Goal: Task Accomplishment & Management: Use online tool/utility

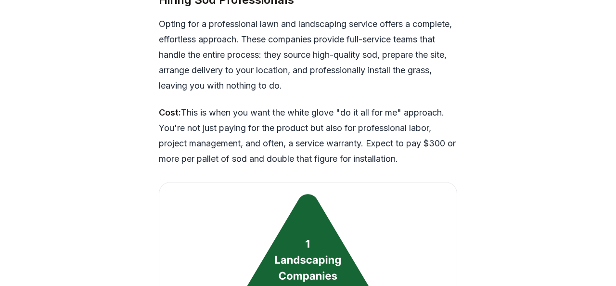
scroll to position [2345, 0]
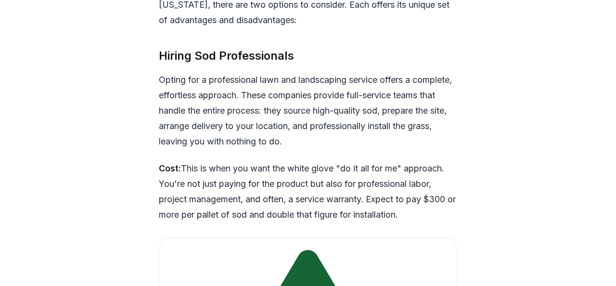
scroll to position [2276, 0]
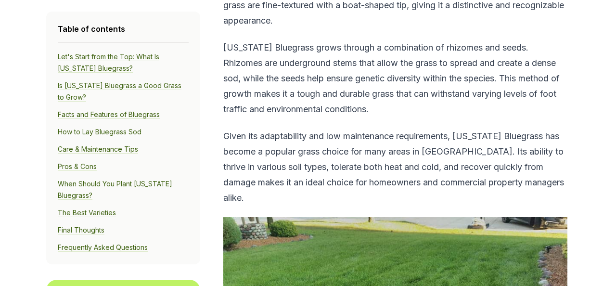
scroll to position [583, 0]
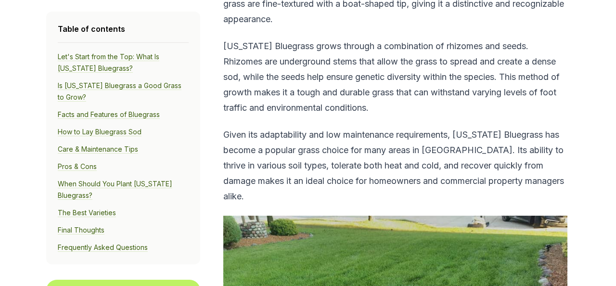
click at [58, 171] on link "Pros & Cons" at bounding box center [77, 166] width 39 height 9
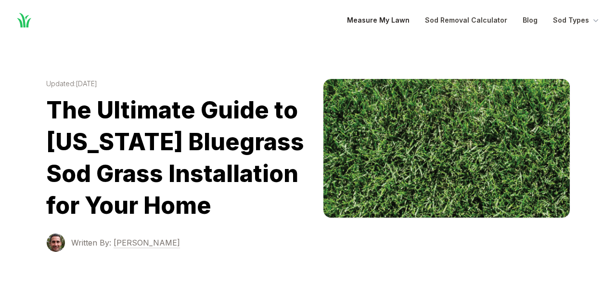
click at [347, 23] on link "Measure My Lawn" at bounding box center [378, 20] width 63 height 12
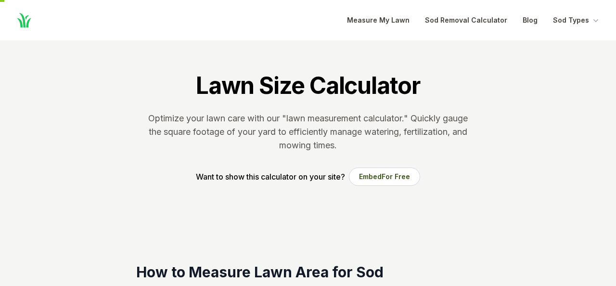
scroll to position [243, 0]
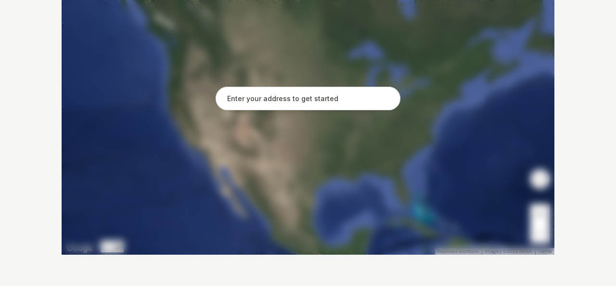
click at [333, 111] on input "text" at bounding box center [307, 99] width 185 height 24
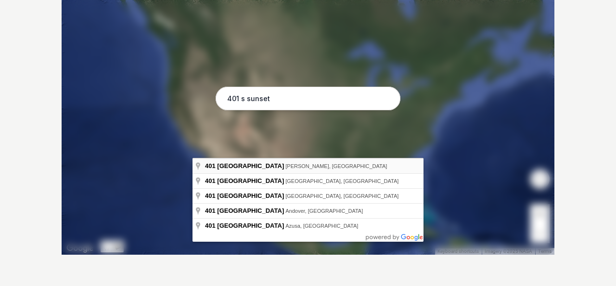
type input "[STREET_ADDRESS][PERSON_NAME]"
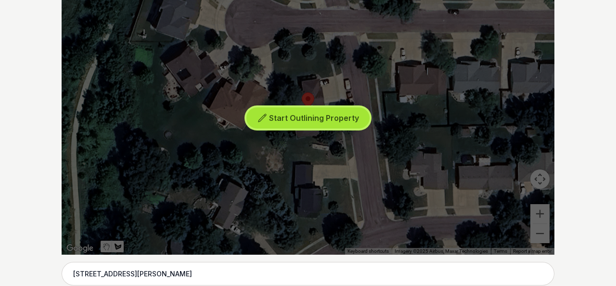
click at [316, 123] on span "Start Outlining Property" at bounding box center [314, 118] width 90 height 10
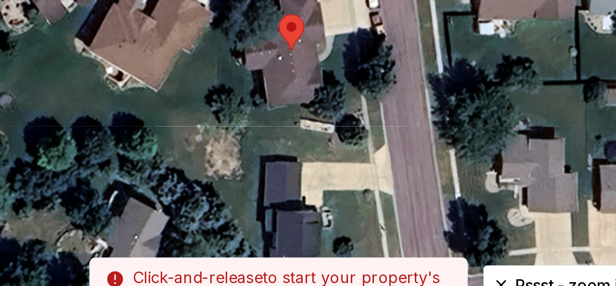
drag, startPoint x: 272, startPoint y: 101, endPoint x: 279, endPoint y: 98, distance: 7.8
click at [279, 98] on div at bounding box center [307, 110] width 539 height 289
click at [284, 94] on div at bounding box center [307, 110] width 539 height 289
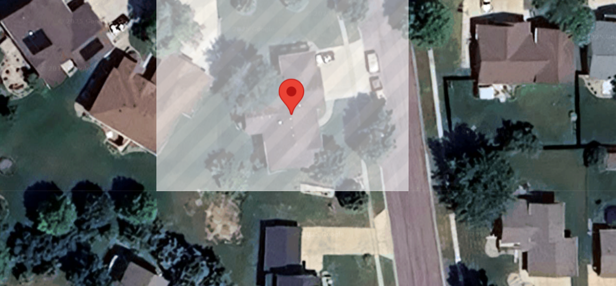
scroll to position [291, 0]
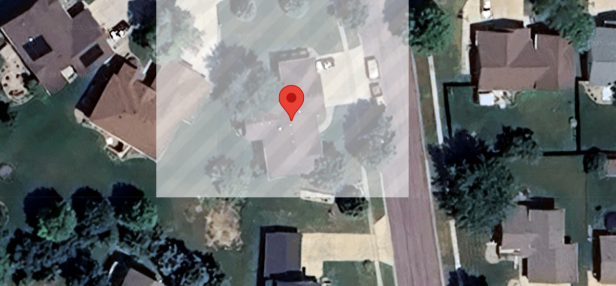
click at [275, 40] on div at bounding box center [307, 62] width 539 height 289
click at [294, 34] on div at bounding box center [307, 62] width 539 height 289
click at [308, 31] on div at bounding box center [307, 62] width 539 height 289
click at [328, 30] on div at bounding box center [307, 62] width 539 height 289
click at [331, 39] on div at bounding box center [307, 62] width 539 height 289
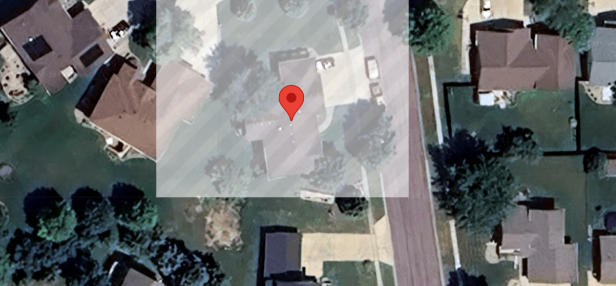
click at [340, 37] on div at bounding box center [307, 62] width 539 height 289
click at [347, 68] on div at bounding box center [307, 62] width 539 height 289
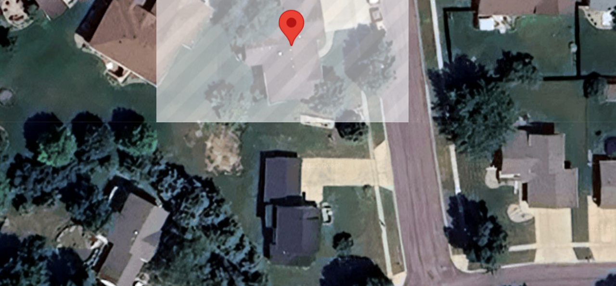
click at [304, 75] on div at bounding box center [307, 62] width 539 height 289
click at [307, 87] on div at bounding box center [307, 62] width 539 height 289
click at [283, 91] on div at bounding box center [307, 62] width 539 height 289
click at [276, 40] on div at bounding box center [307, 62] width 539 height 289
click at [283, 45] on div at bounding box center [307, 62] width 539 height 289
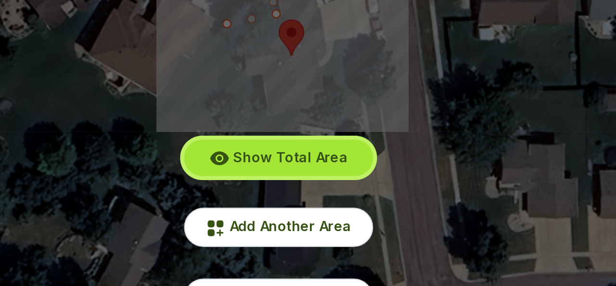
click at [318, 113] on span "Show Total Area" at bounding box center [314, 108] width 56 height 8
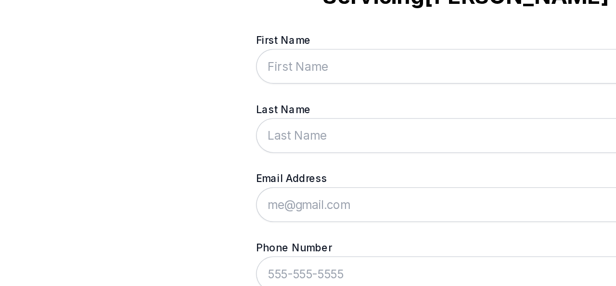
scroll to position [0, 0]
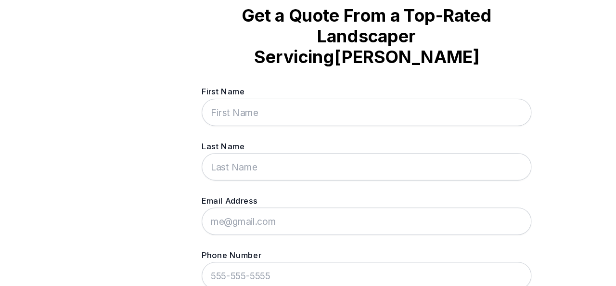
drag, startPoint x: 107, startPoint y: 167, endPoint x: 39, endPoint y: 159, distance: 68.3
click at [39, 159] on div "Trusted by thousands of homeowners Get a Quote From a Top-Rated Landscaper Serv…" at bounding box center [308, 143] width 616 height 286
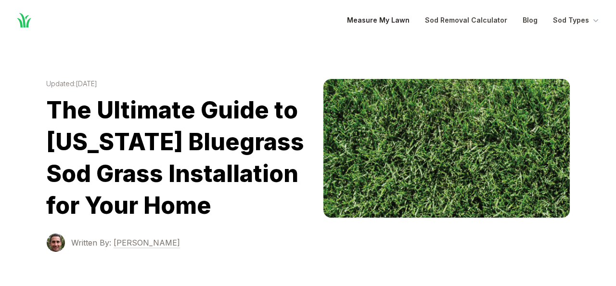
click at [347, 25] on link "Measure My Lawn" at bounding box center [378, 20] width 63 height 12
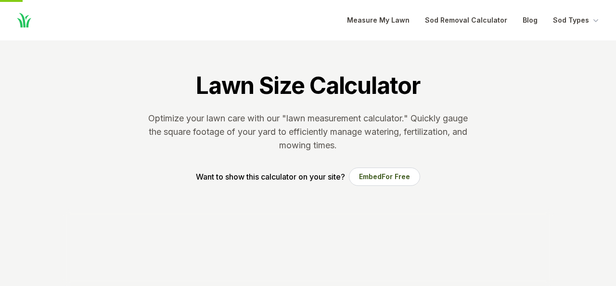
scroll to position [243, 0]
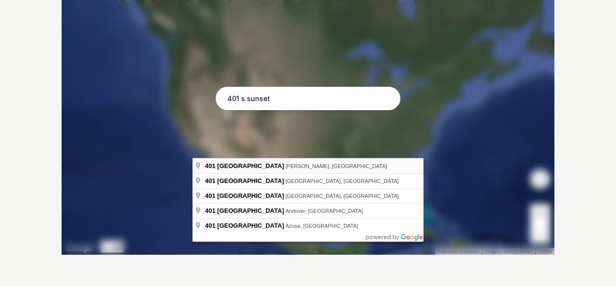
type input "[STREET_ADDRESS][PERSON_NAME]"
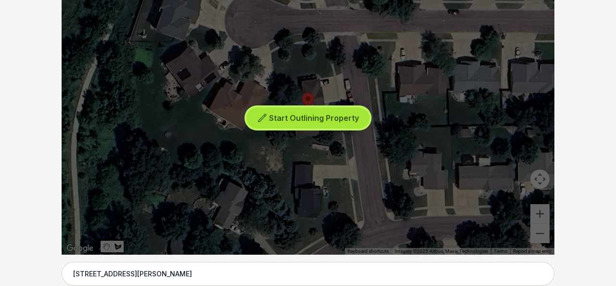
click at [275, 123] on span "Start Outlining Property" at bounding box center [314, 118] width 90 height 10
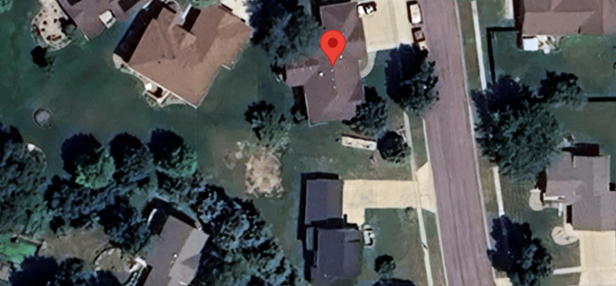
click at [269, 91] on div at bounding box center [307, 110] width 539 height 289
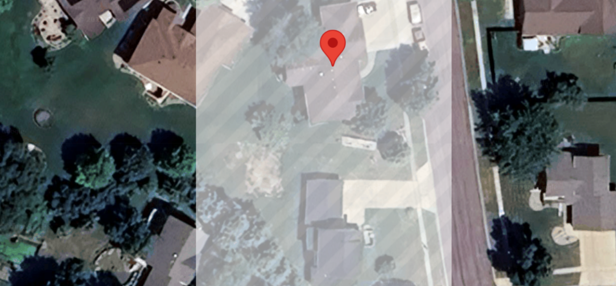
click at [274, 192] on div at bounding box center [307, 110] width 539 height 289
click at [350, 185] on div at bounding box center [307, 110] width 539 height 289
click at [347, 147] on div at bounding box center [307, 110] width 539 height 289
click at [342, 121] on div at bounding box center [307, 110] width 539 height 289
click at [333, 89] on div at bounding box center [307, 110] width 539 height 289
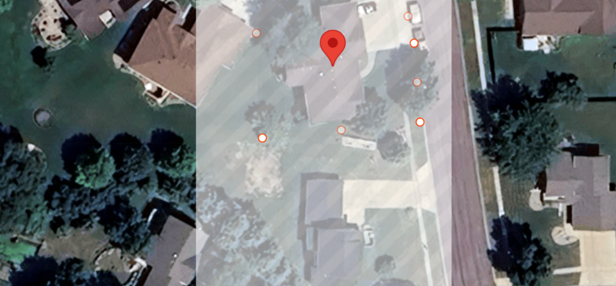
click at [324, 81] on div at bounding box center [307, 110] width 539 height 289
click at [306, 81] on div at bounding box center [307, 110] width 539 height 289
click at [292, 82] on div at bounding box center [307, 110] width 539 height 289
click at [269, 89] on div at bounding box center [307, 110] width 539 height 289
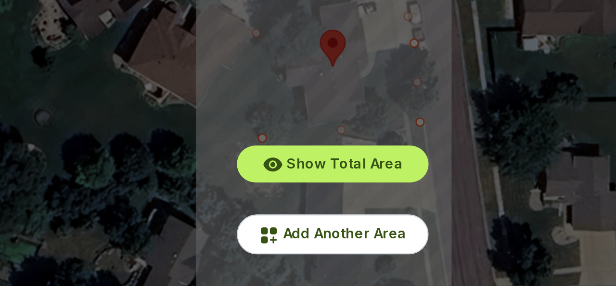
click at [326, 89] on div "Show Total Area Add Another Area Undo last outline" at bounding box center [308, 110] width 492 height 289
click at [326, 91] on div "Show Total Area Add Another Area Undo last outline" at bounding box center [308, 110] width 492 height 289
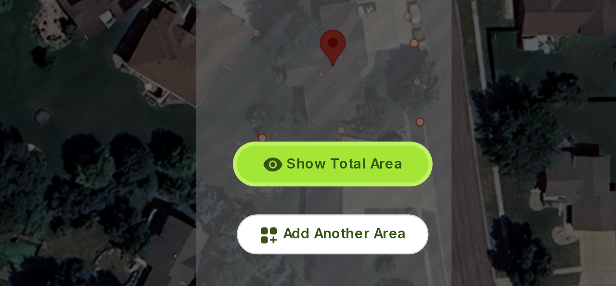
click at [296, 161] on span "Show Total Area" at bounding box center [314, 156] width 56 height 8
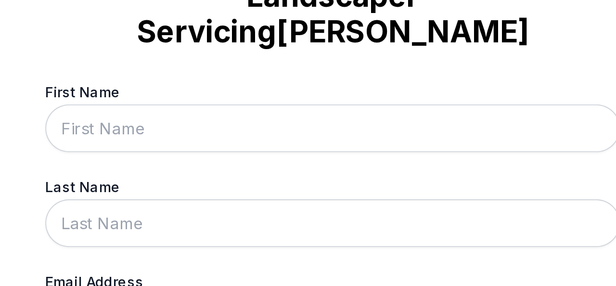
scroll to position [0, 0]
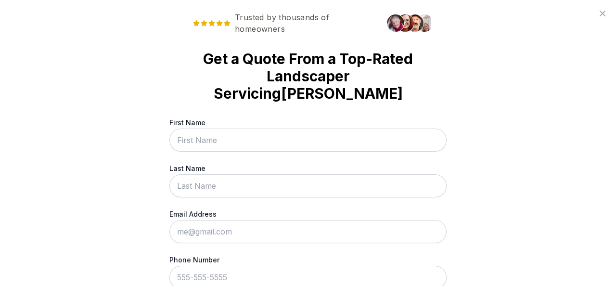
click at [598, 15] on icon at bounding box center [602, 14] width 12 height 12
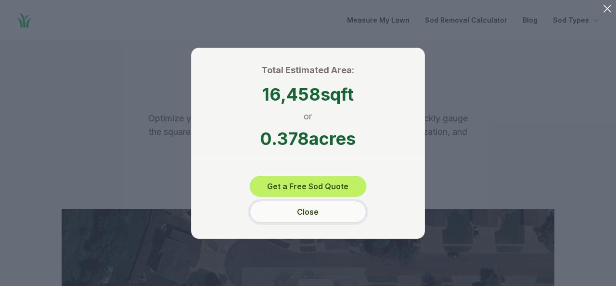
click at [310, 223] on button "Close" at bounding box center [308, 212] width 116 height 22
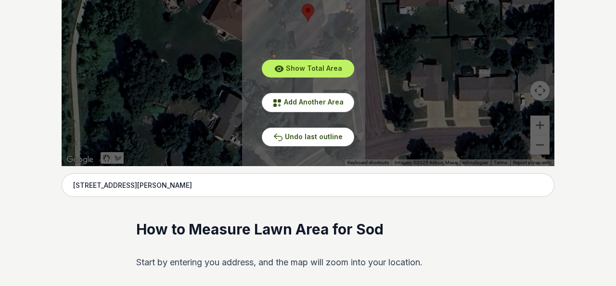
scroll to position [333, 0]
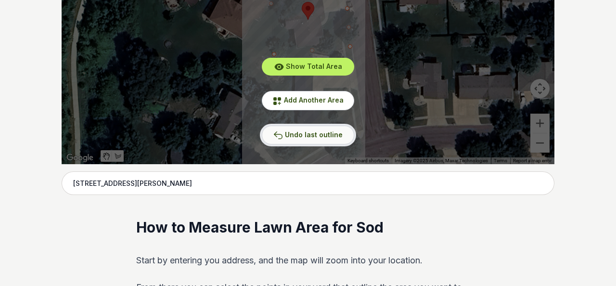
click at [301, 138] on span "Undo last outline" at bounding box center [314, 134] width 58 height 8
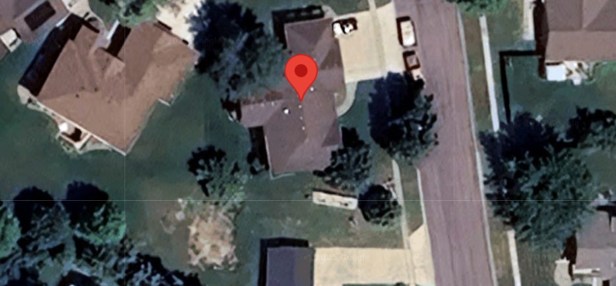
scroll to position [312, 0]
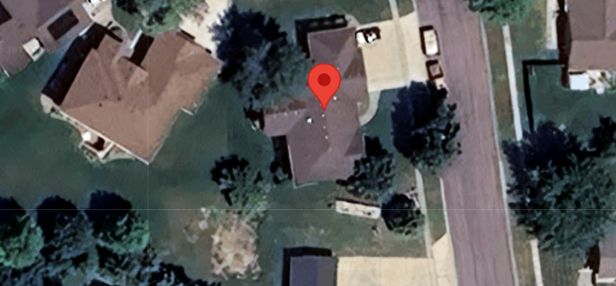
click at [274, 20] on div at bounding box center [307, 41] width 539 height 289
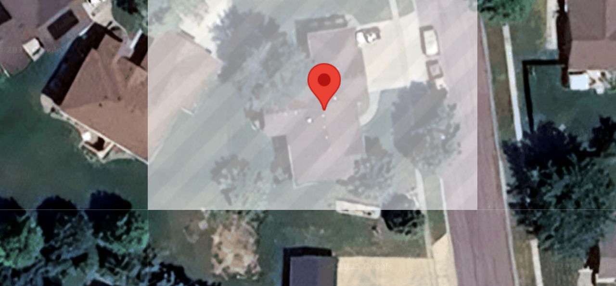
click at [276, 25] on div at bounding box center [307, 41] width 539 height 289
click at [277, 76] on div at bounding box center [307, 41] width 539 height 289
click at [302, 70] on div at bounding box center [307, 41] width 539 height 289
click at [301, 60] on div at bounding box center [307, 41] width 539 height 289
click at [341, 52] on div at bounding box center [307, 41] width 539 height 289
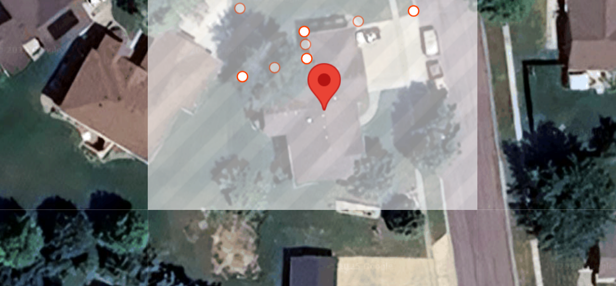
click at [333, 19] on div at bounding box center [307, 41] width 539 height 289
click at [322, 12] on div at bounding box center [307, 41] width 539 height 289
click at [302, 13] on div at bounding box center [307, 41] width 539 height 289
click at [285, 15] on div at bounding box center [307, 41] width 539 height 289
click at [274, 18] on div at bounding box center [307, 41] width 539 height 289
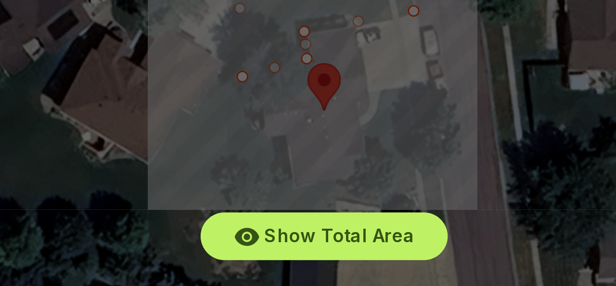
click at [310, 6] on div "Show Total Area Add Another Area Undo last outline" at bounding box center [308, 41] width 492 height 289
click at [311, 7] on div "Show Total Area Add Another Area Undo last outline" at bounding box center [308, 41] width 492 height 289
click at [349, 34] on div "Show Total Area Add Another Area Undo last outline" at bounding box center [308, 41] width 492 height 289
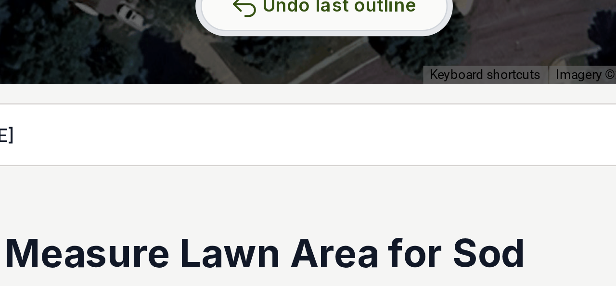
click at [319, 160] on span "Undo last outline" at bounding box center [314, 156] width 58 height 8
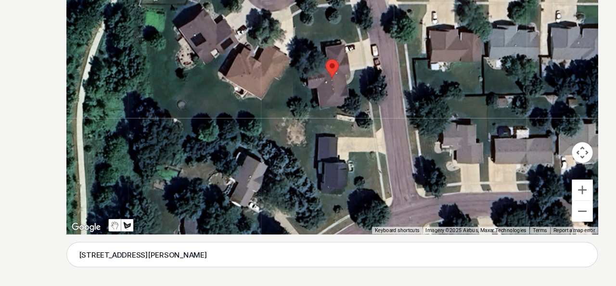
scroll to position [274, 0]
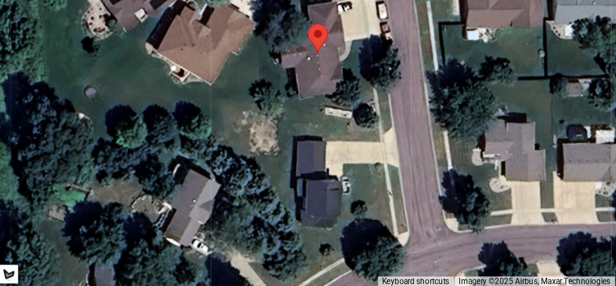
click at [326, 121] on div at bounding box center [307, 79] width 539 height 289
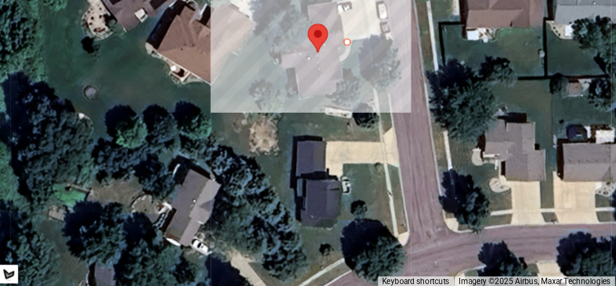
click at [347, 117] on div at bounding box center [307, 79] width 539 height 289
click at [352, 154] on div at bounding box center [307, 79] width 539 height 289
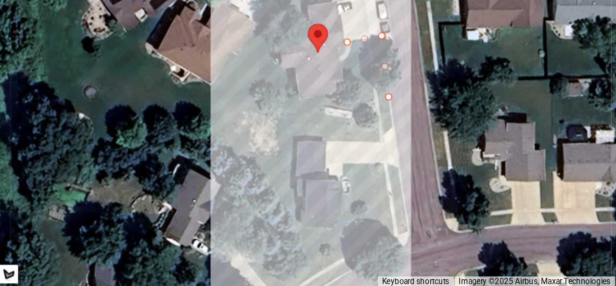
click at [280, 159] on div at bounding box center [307, 79] width 539 height 289
click at [278, 137] on div at bounding box center [307, 79] width 539 height 289
click at [291, 136] on div at bounding box center [307, 79] width 539 height 289
click at [295, 153] on div at bounding box center [307, 79] width 539 height 289
click at [327, 150] on div at bounding box center [307, 79] width 539 height 289
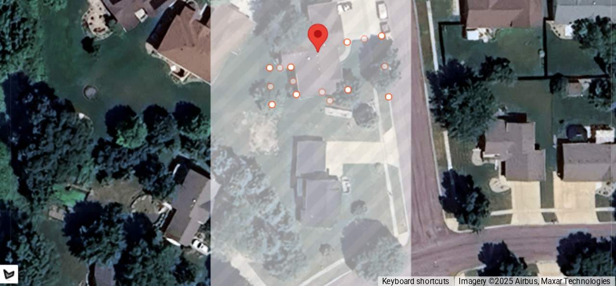
click at [325, 120] on div at bounding box center [307, 79] width 539 height 289
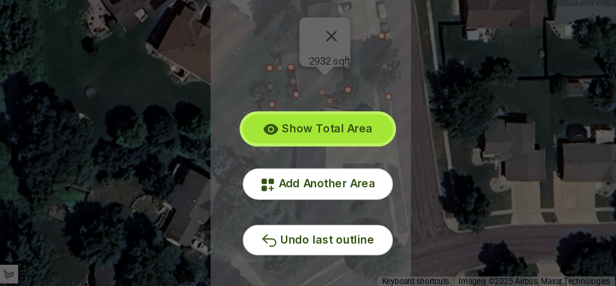
click at [314, 130] on span "Show Total Area" at bounding box center [314, 126] width 56 height 8
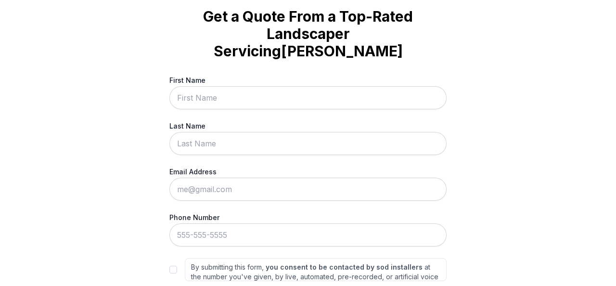
scroll to position [0, 0]
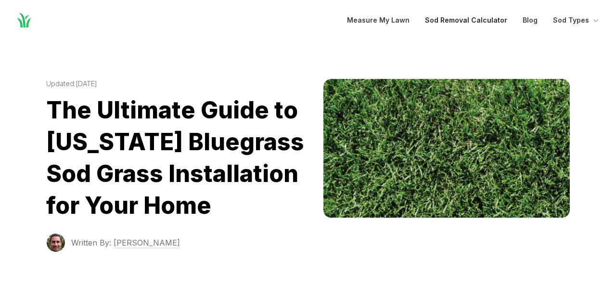
click at [425, 24] on link "Sod Removal Calculator" at bounding box center [466, 20] width 82 height 12
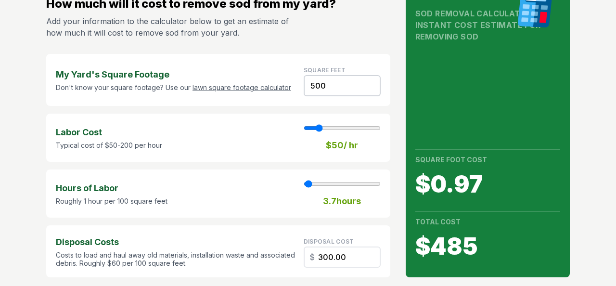
scroll to position [89, 0]
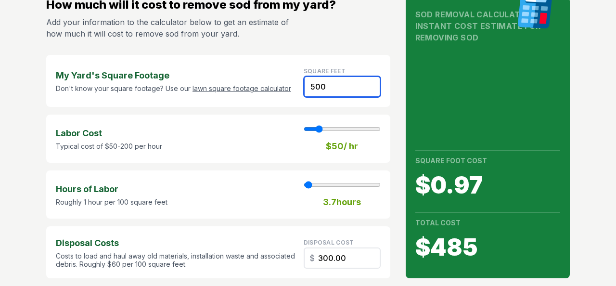
click at [329, 97] on input "500" at bounding box center [341, 86] width 77 height 21
drag, startPoint x: 325, startPoint y: 123, endPoint x: 283, endPoint y: 126, distance: 42.0
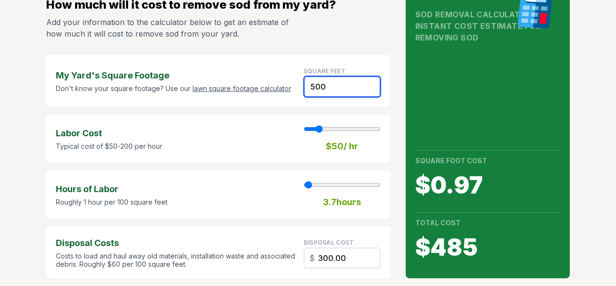
click at [283, 107] on div "My Yard's Square Footage Don't know your square footage? Use our lawn square fo…" at bounding box center [218, 81] width 344 height 52
type input "1"
type input "0.60"
type input "10"
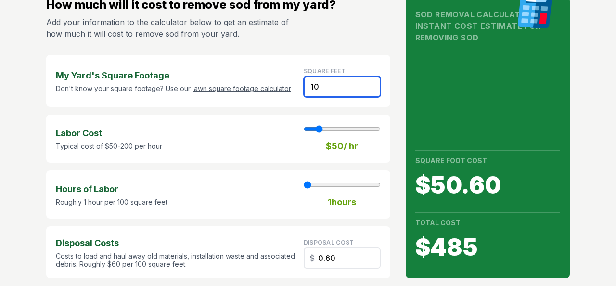
type input "6.00"
type input "100"
type input "60.00"
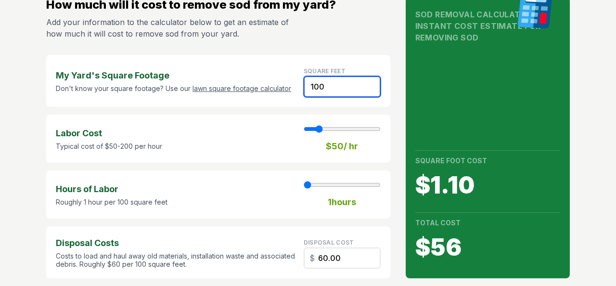
type input "1000"
type input "7"
type input "600.00"
type input "10000"
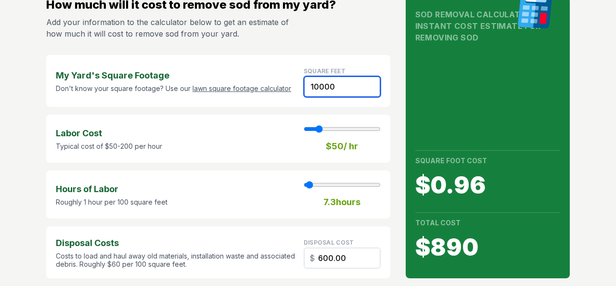
type input "73"
type input "6000.00"
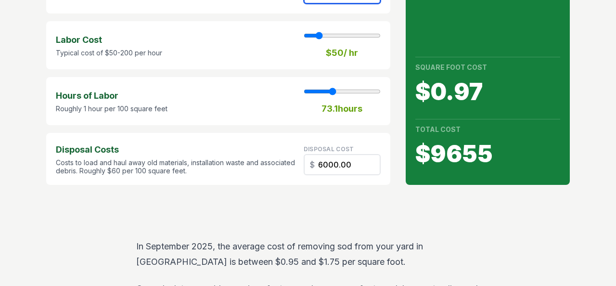
scroll to position [0, 0]
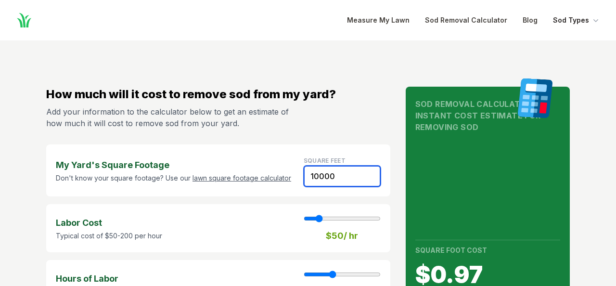
click at [593, 22] on icon "Global" at bounding box center [595, 20] width 5 height 3
type input "10000"
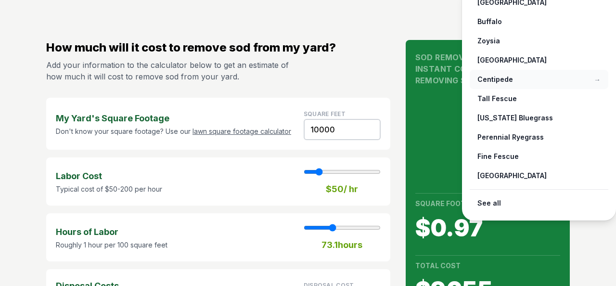
scroll to position [44, 0]
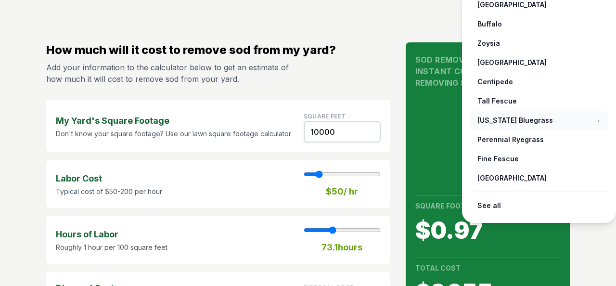
click at [469, 130] on link "[US_STATE] Bluegrass →" at bounding box center [538, 120] width 138 height 19
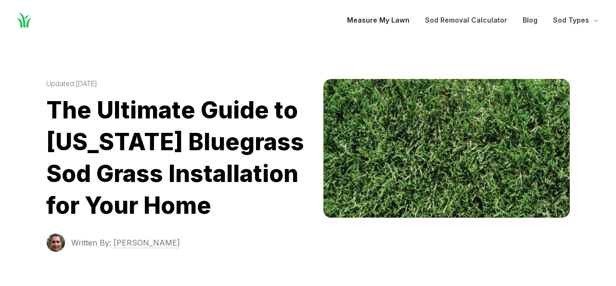
click at [347, 21] on link "Measure My Lawn" at bounding box center [378, 20] width 63 height 12
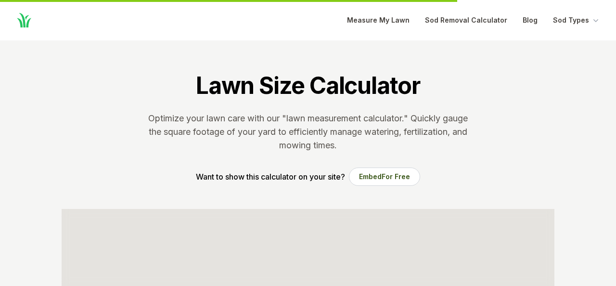
scroll to position [243, 0]
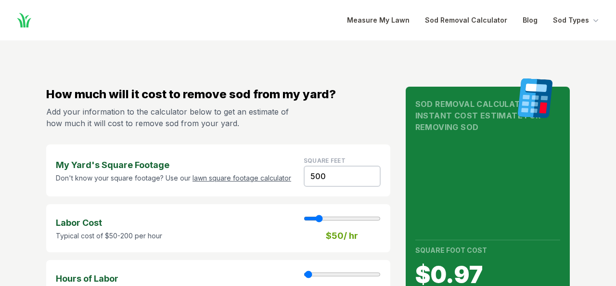
scroll to position [44, 0]
